Goal: Transaction & Acquisition: Purchase product/service

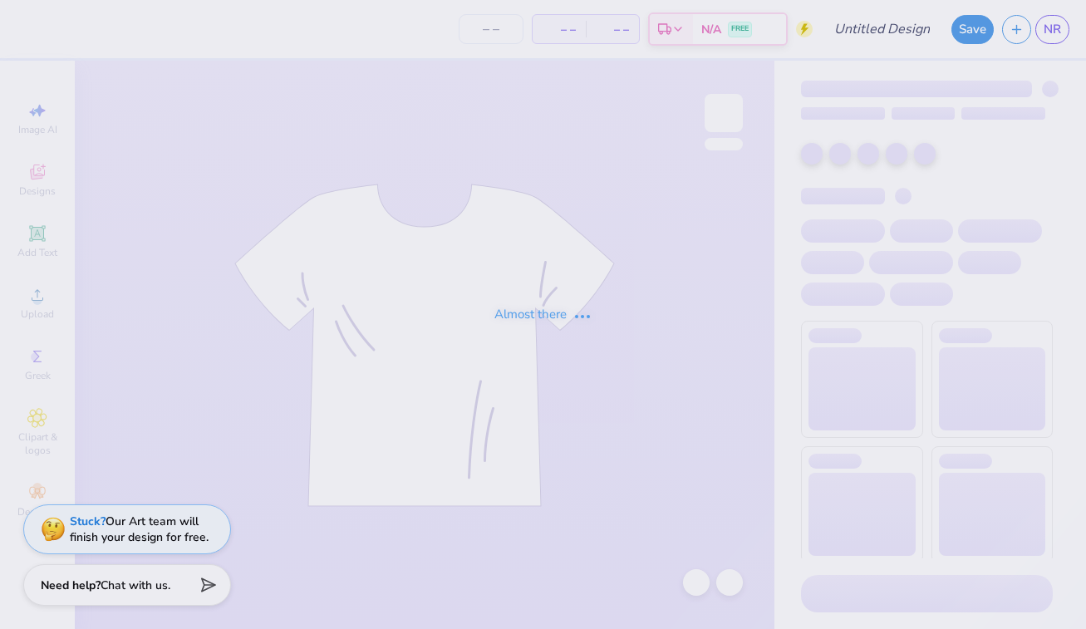
type input "KD NMR '25"
type input "70"
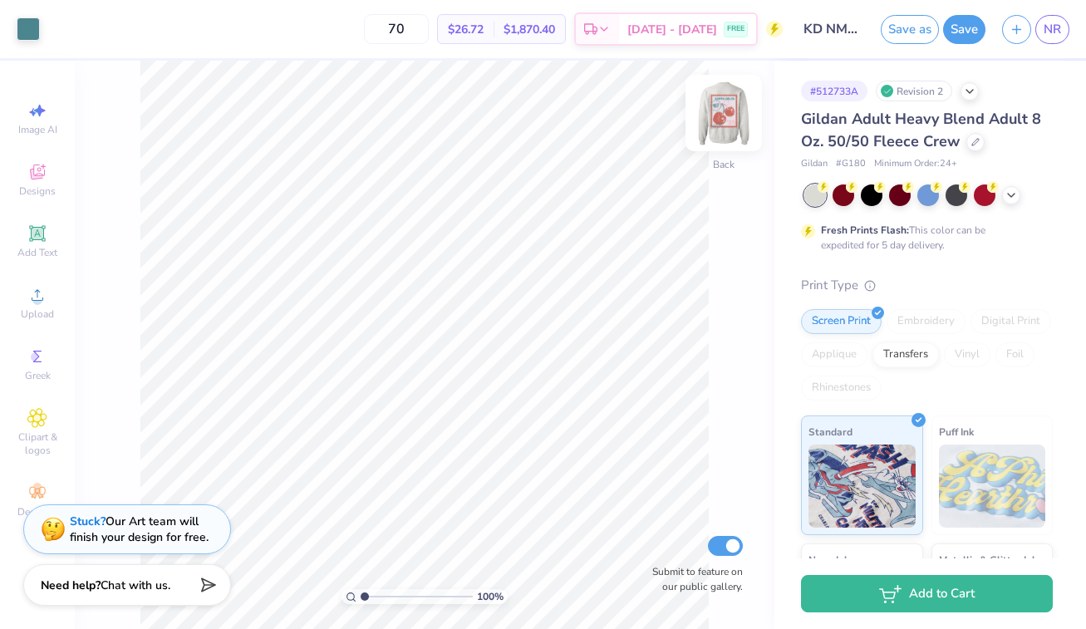
click at [731, 113] on img at bounding box center [724, 113] width 66 height 66
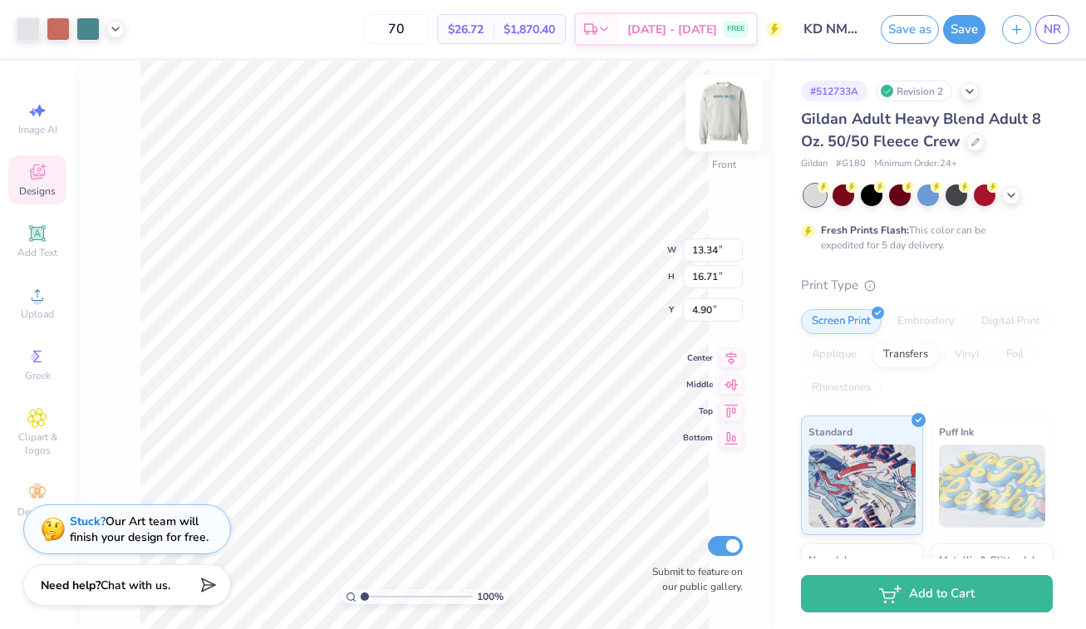
click at [719, 115] on img at bounding box center [724, 113] width 66 height 66
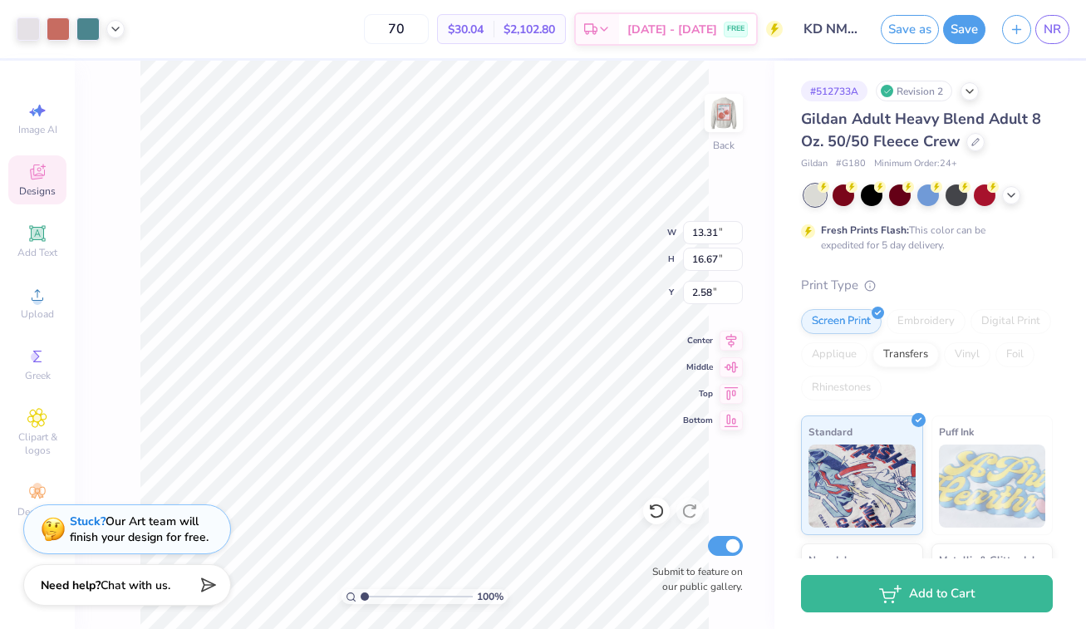
type input "3.28"
type input "4.10"
type input "3.00"
click at [594, 228] on div "100 % Back W 3.28 3.28 " H 4.10 4.10 " Y 3.00 3.00 " Center Middle Top Bottom S…" at bounding box center [425, 345] width 700 height 569
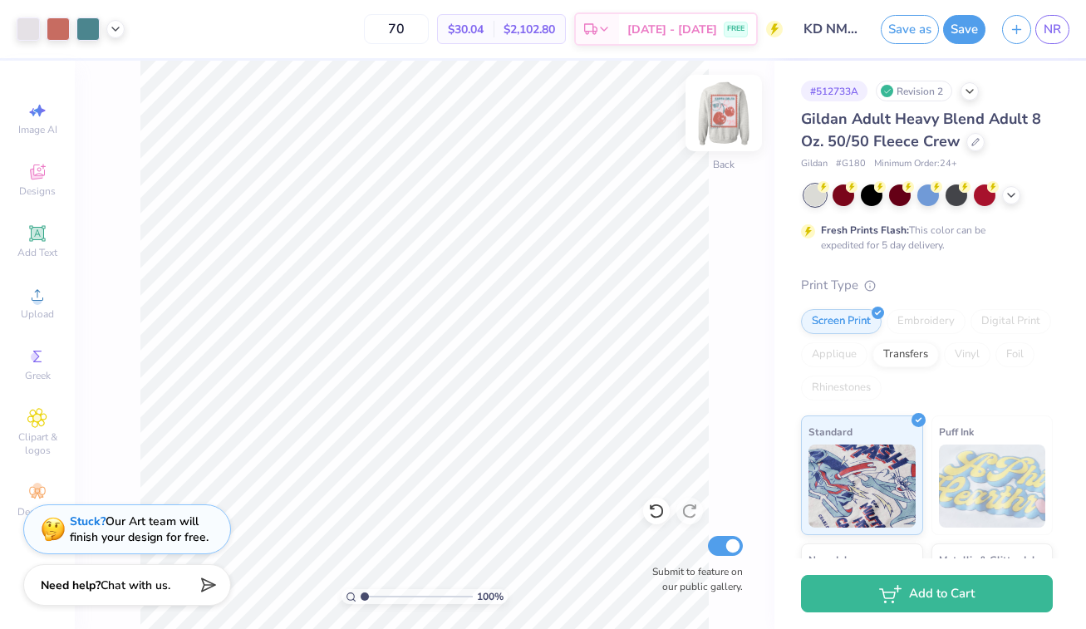
click at [718, 121] on img at bounding box center [724, 113] width 66 height 66
click at [715, 117] on img at bounding box center [724, 113] width 66 height 66
click at [720, 120] on img at bounding box center [724, 113] width 66 height 66
click at [661, 31] on span "[DATE] - [DATE]" at bounding box center [673, 31] width 90 height 17
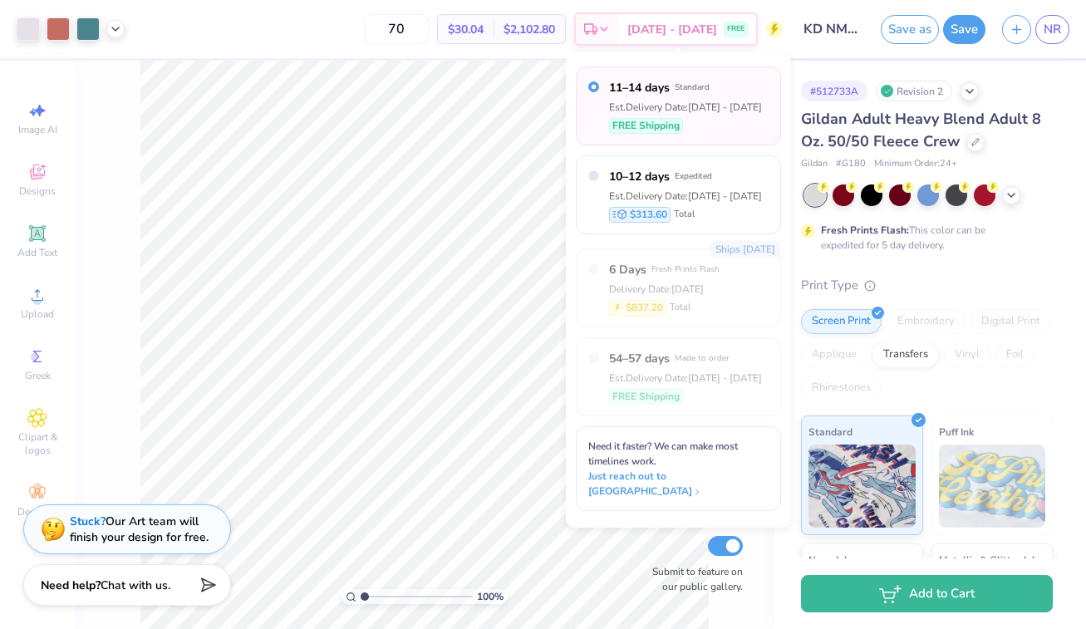
click at [1041, 131] on div "Gildan Adult Heavy Blend Adult 8 Oz. 50/50 Fleece Crew" at bounding box center [927, 130] width 252 height 45
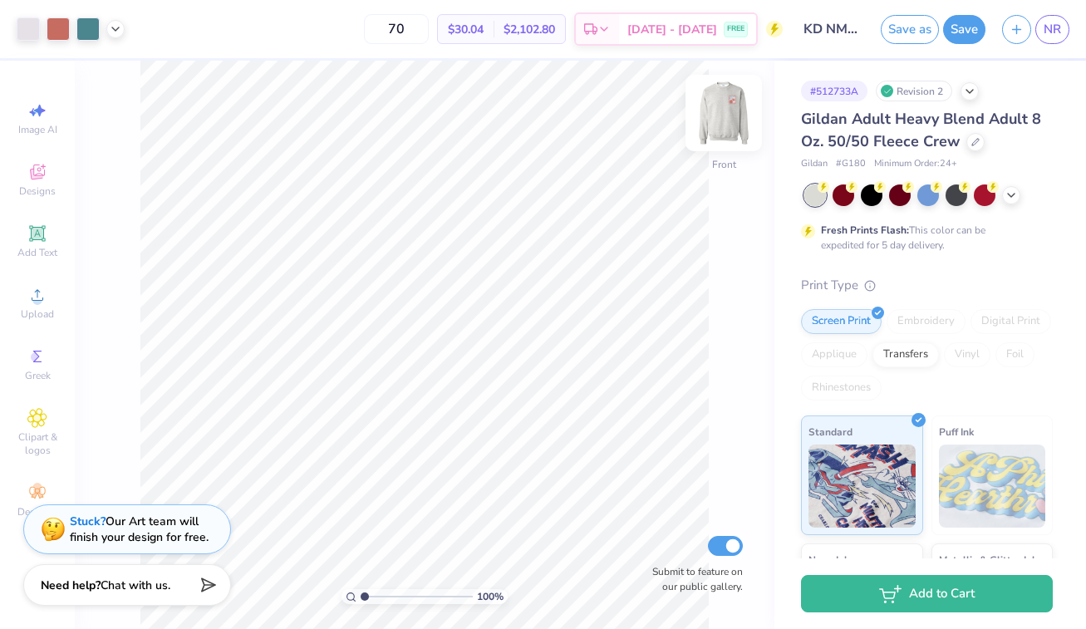
click at [726, 106] on img at bounding box center [724, 113] width 66 height 66
click at [1007, 192] on icon at bounding box center [1011, 193] width 13 height 13
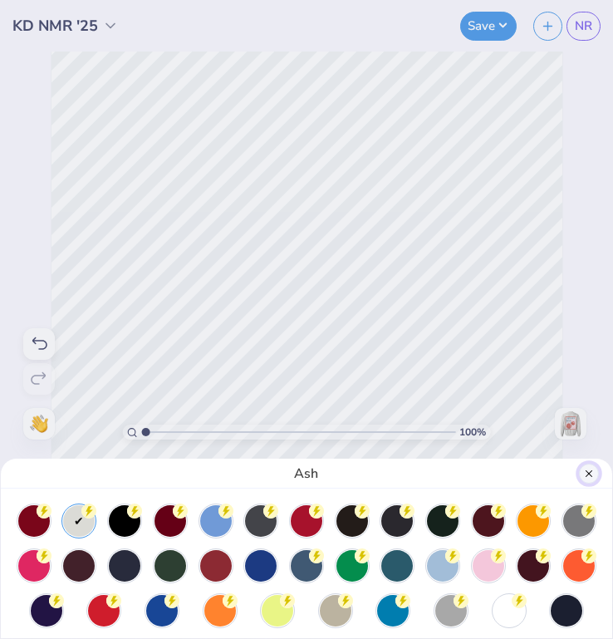
click at [596, 476] on button "Close" at bounding box center [589, 474] width 20 height 20
